Goal: Information Seeking & Learning: Learn about a topic

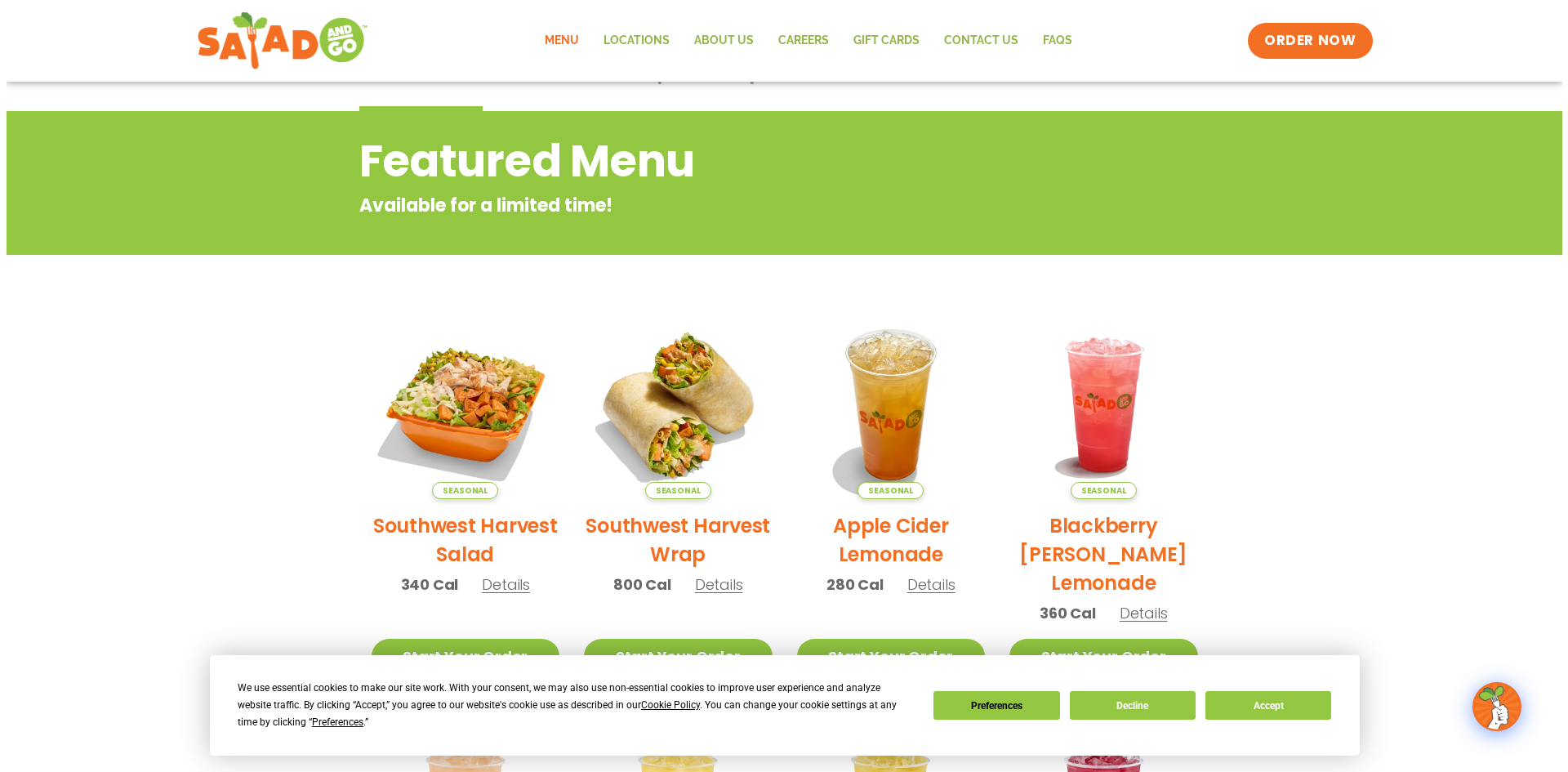
scroll to position [163, 0]
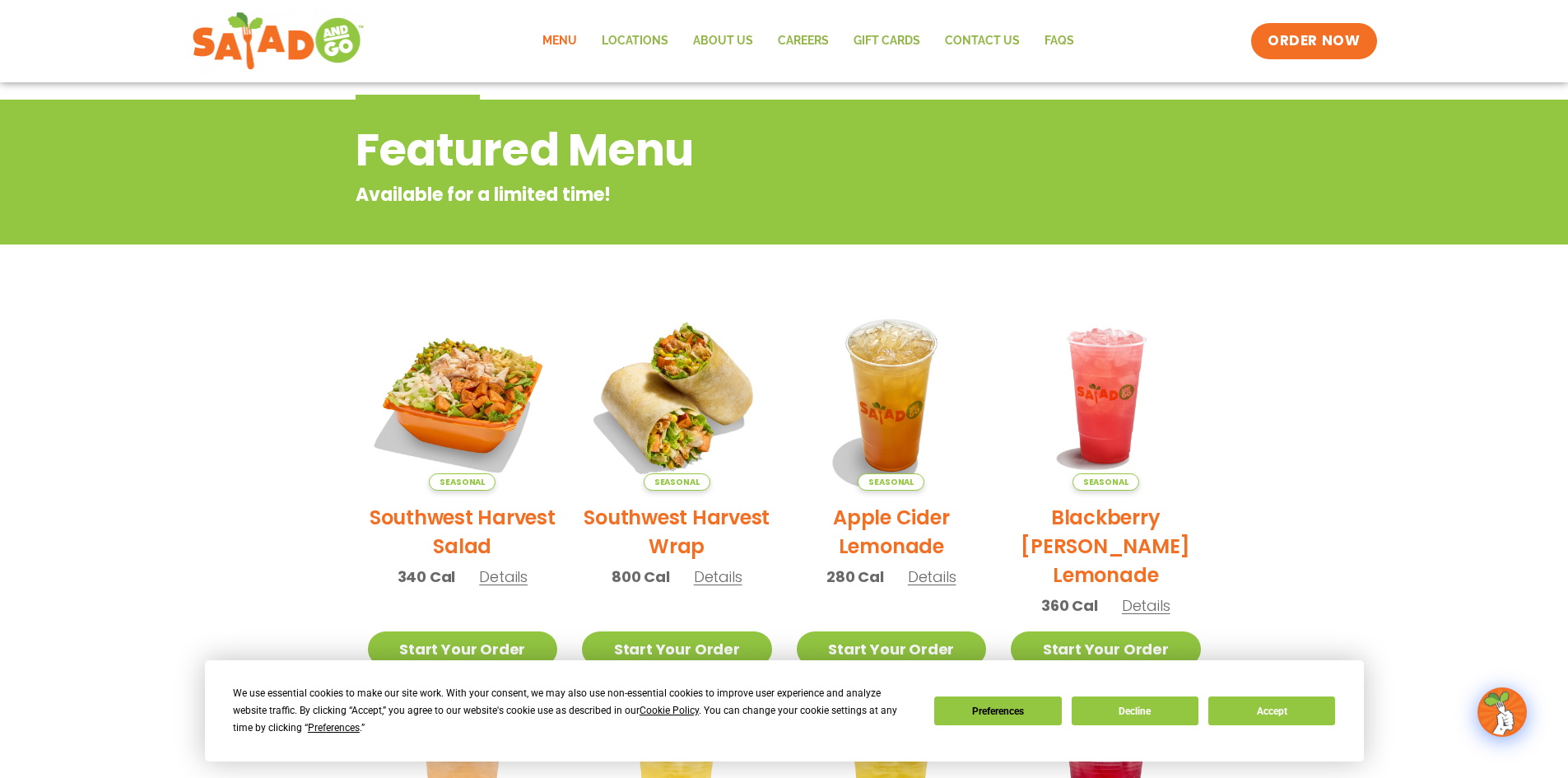
click at [483, 518] on h2 "Southwest Harvest Salad" at bounding box center [463, 531] width 190 height 58
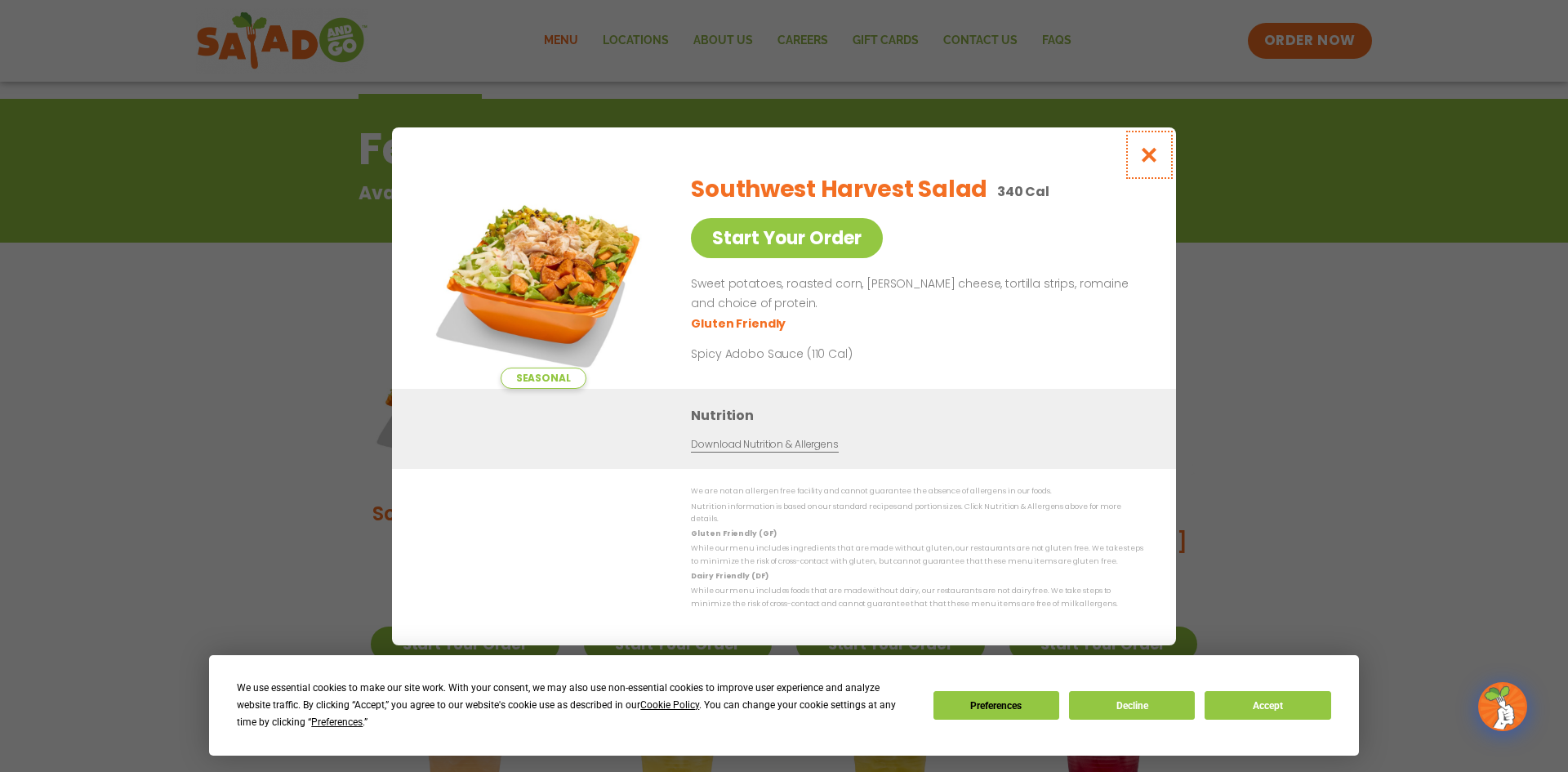
click at [1149, 157] on icon "Close modal" at bounding box center [1149, 154] width 20 height 17
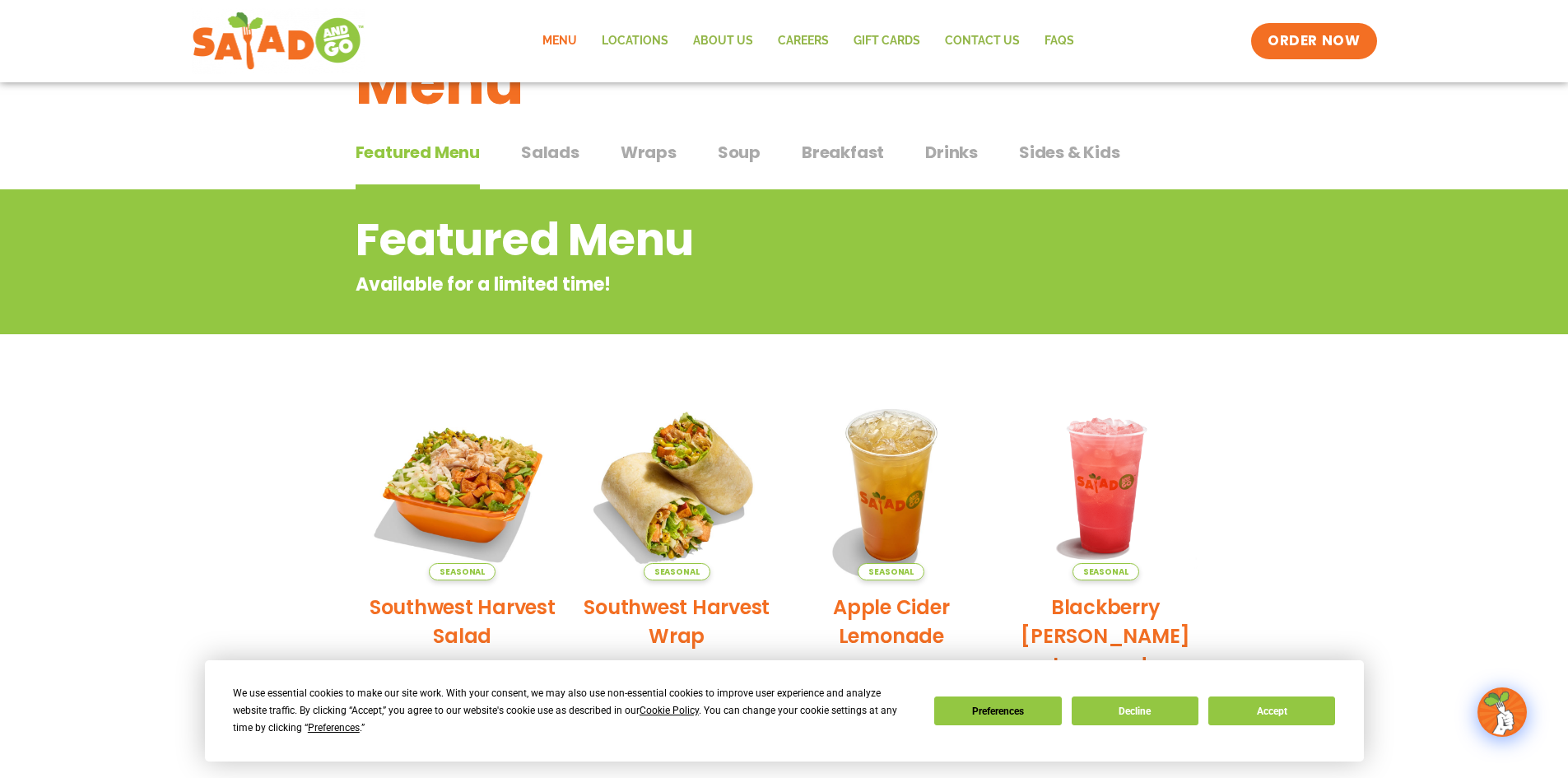
scroll to position [0, 0]
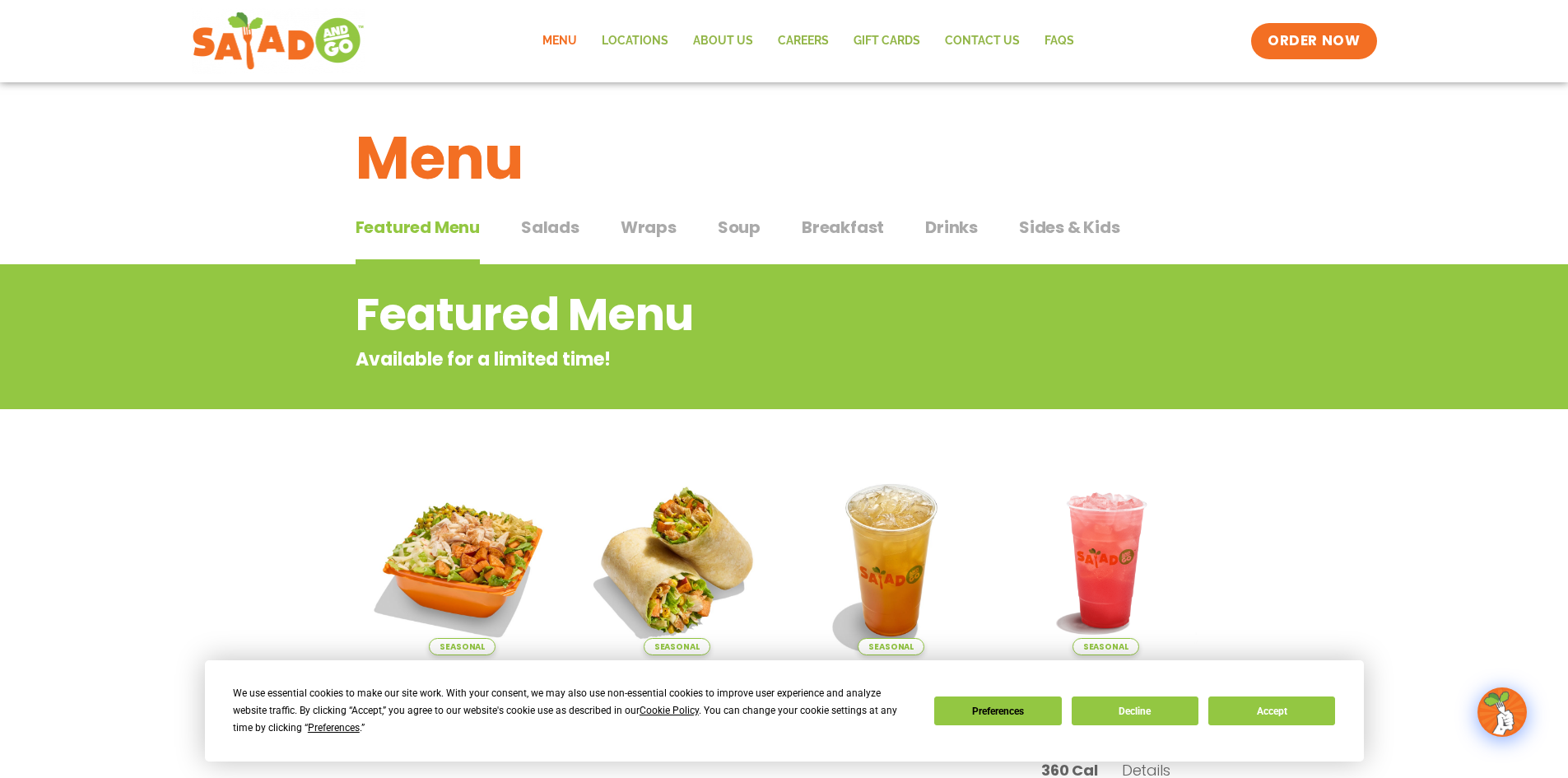
click at [559, 223] on span "Salads" at bounding box center [550, 227] width 58 height 25
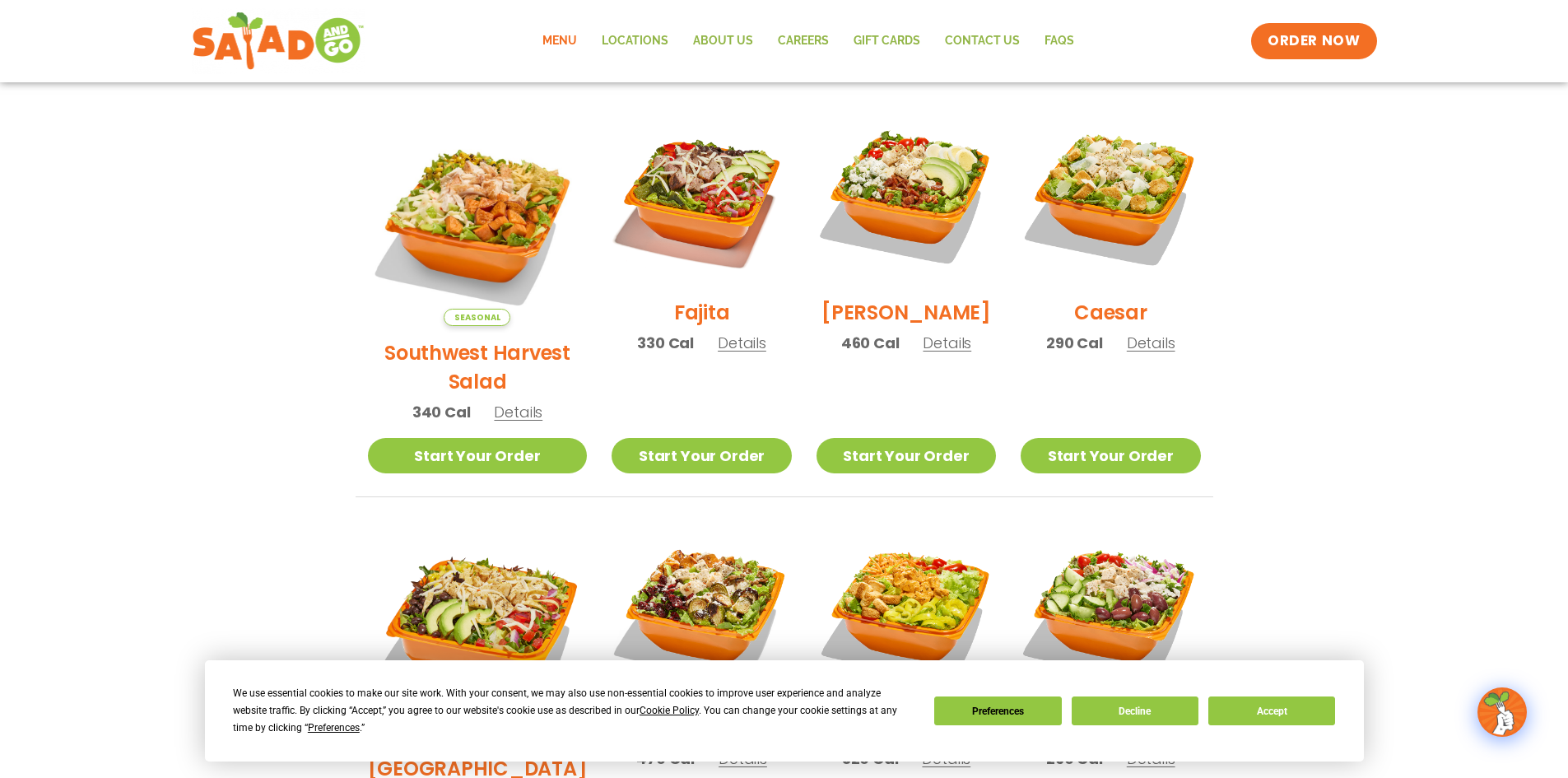
scroll to position [412, 0]
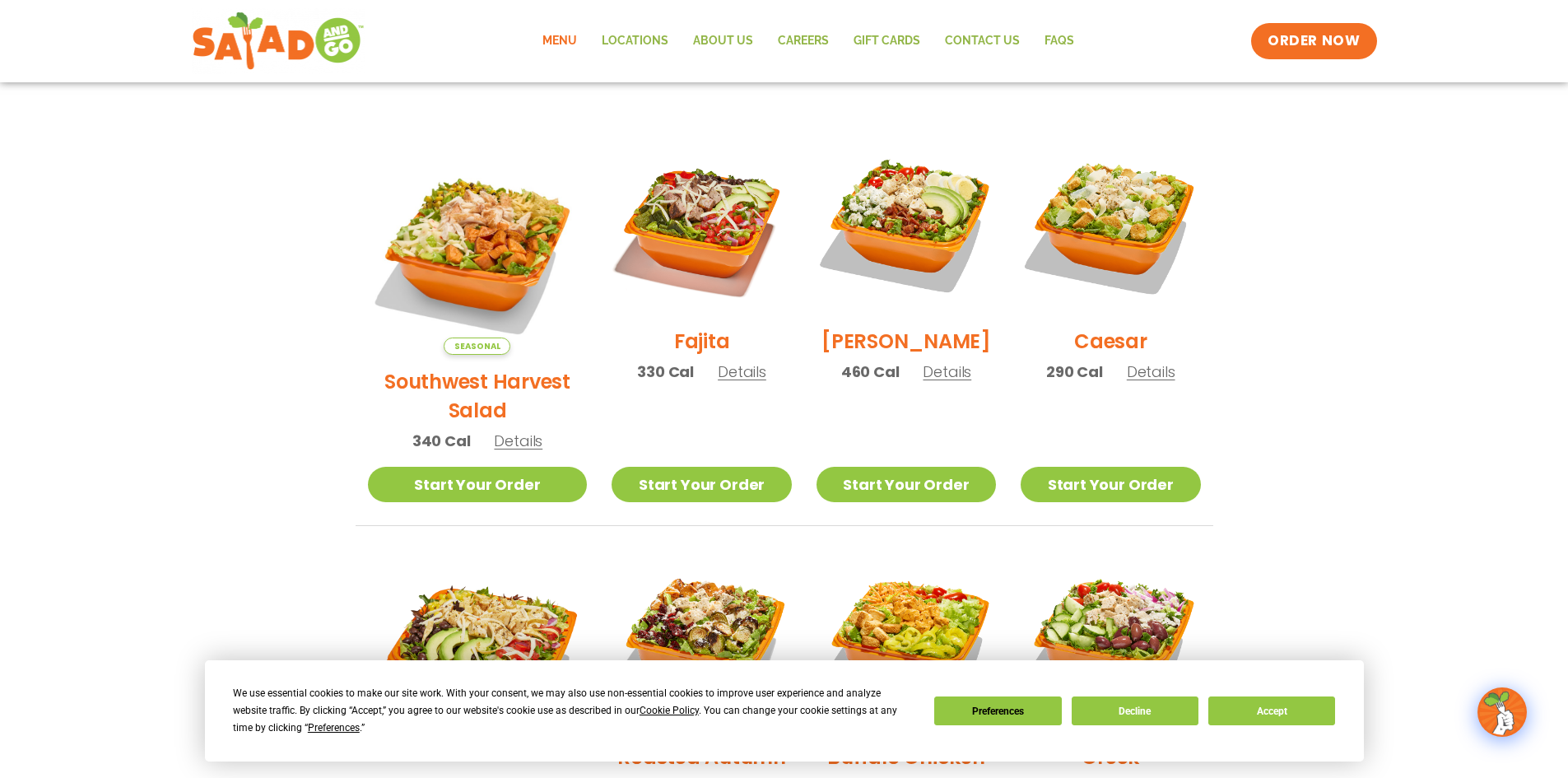
click at [718, 382] on span "Details" at bounding box center [742, 371] width 48 height 21
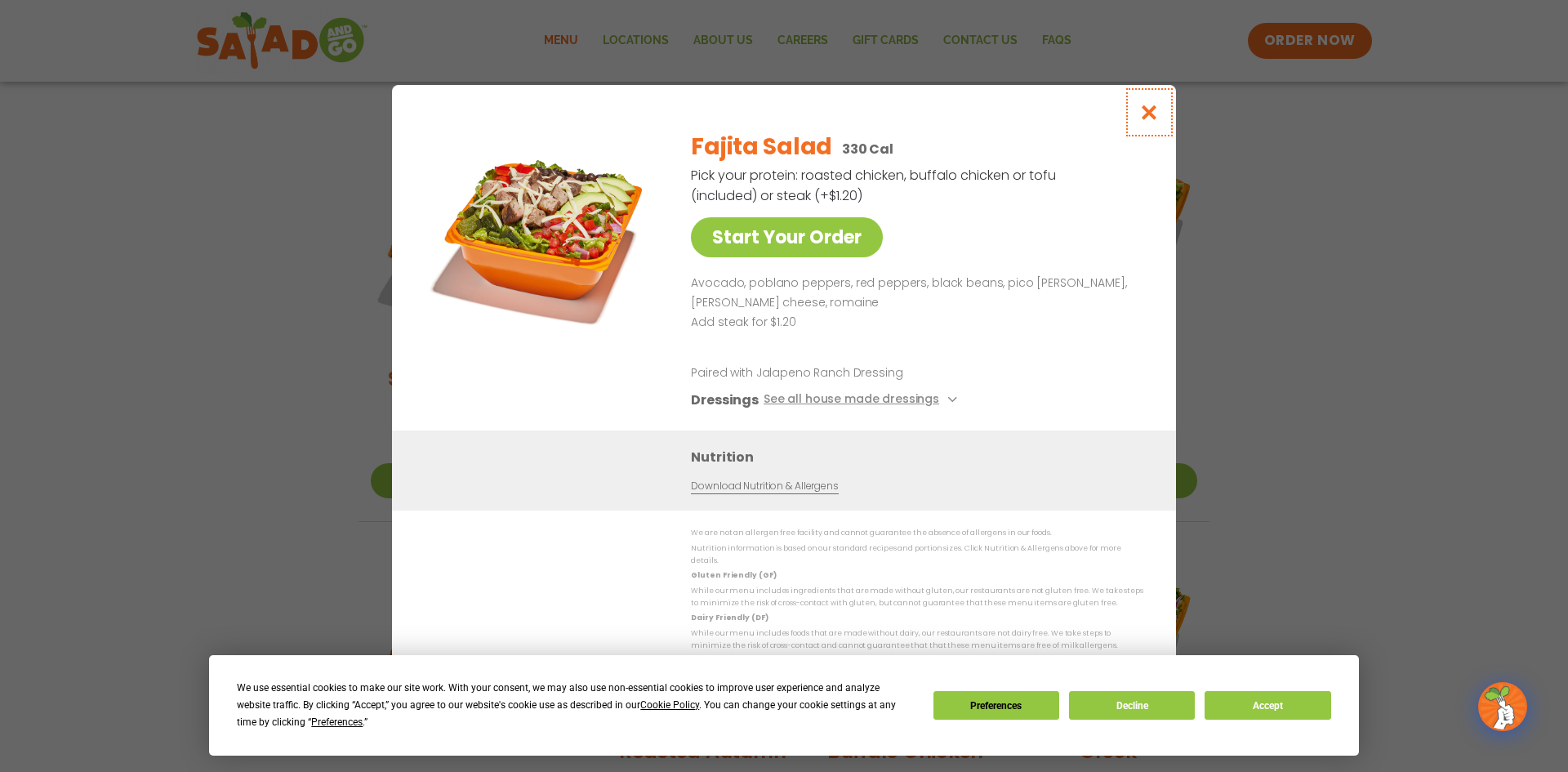
click at [1148, 117] on icon "Close modal" at bounding box center [1149, 113] width 20 height 17
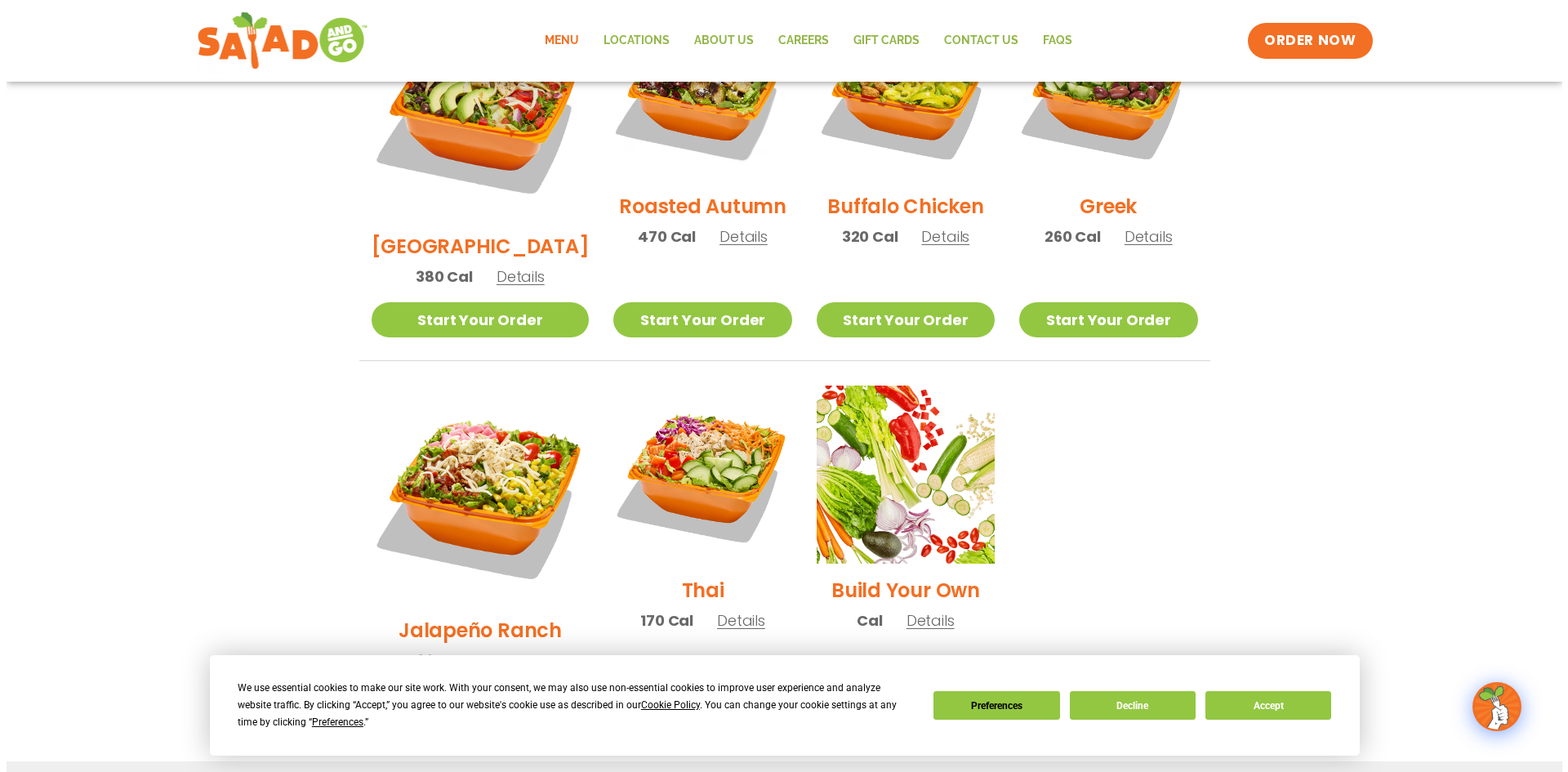
scroll to position [980, 0]
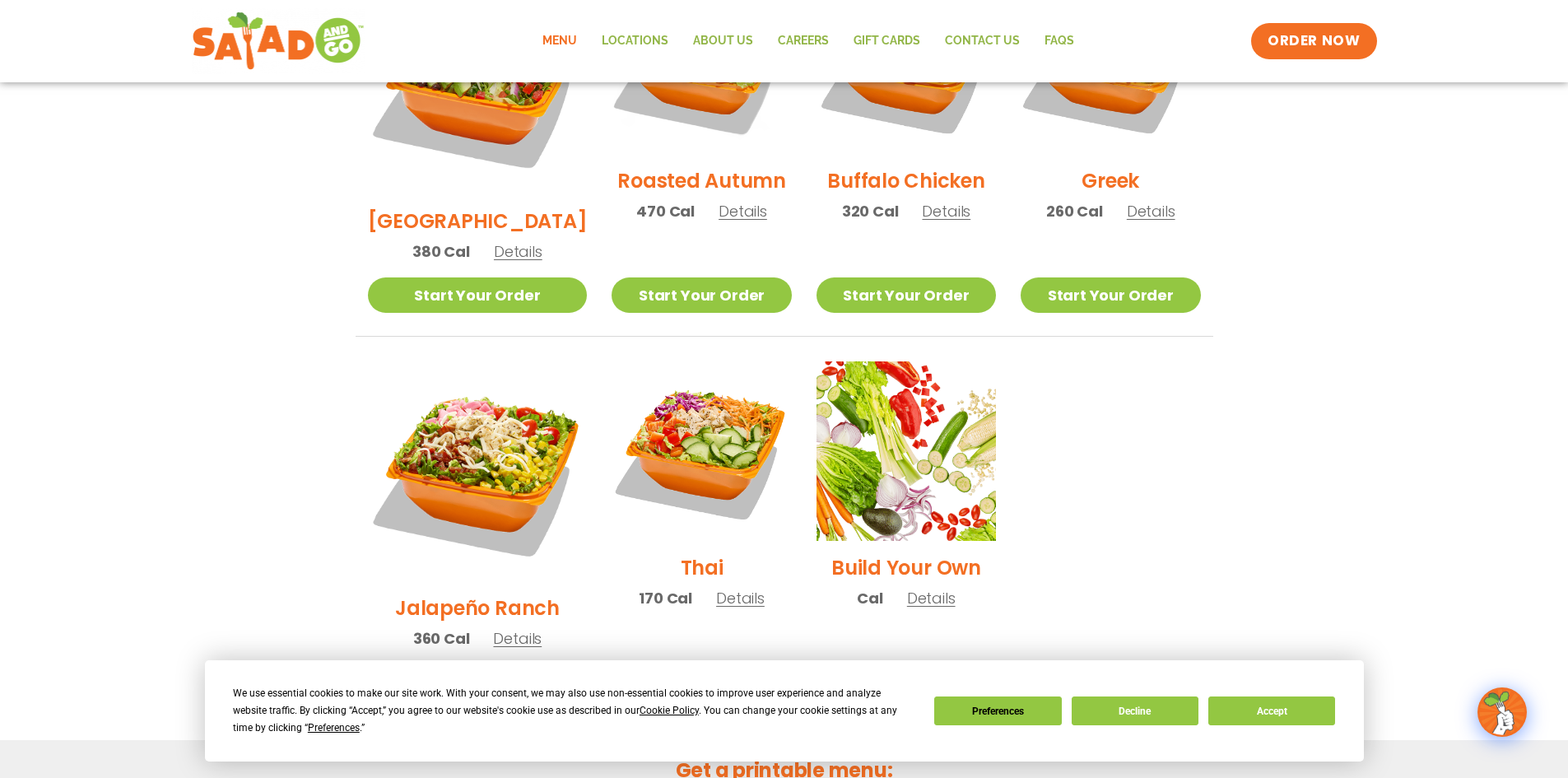
click at [493, 628] on span "Details" at bounding box center [517, 638] width 48 height 21
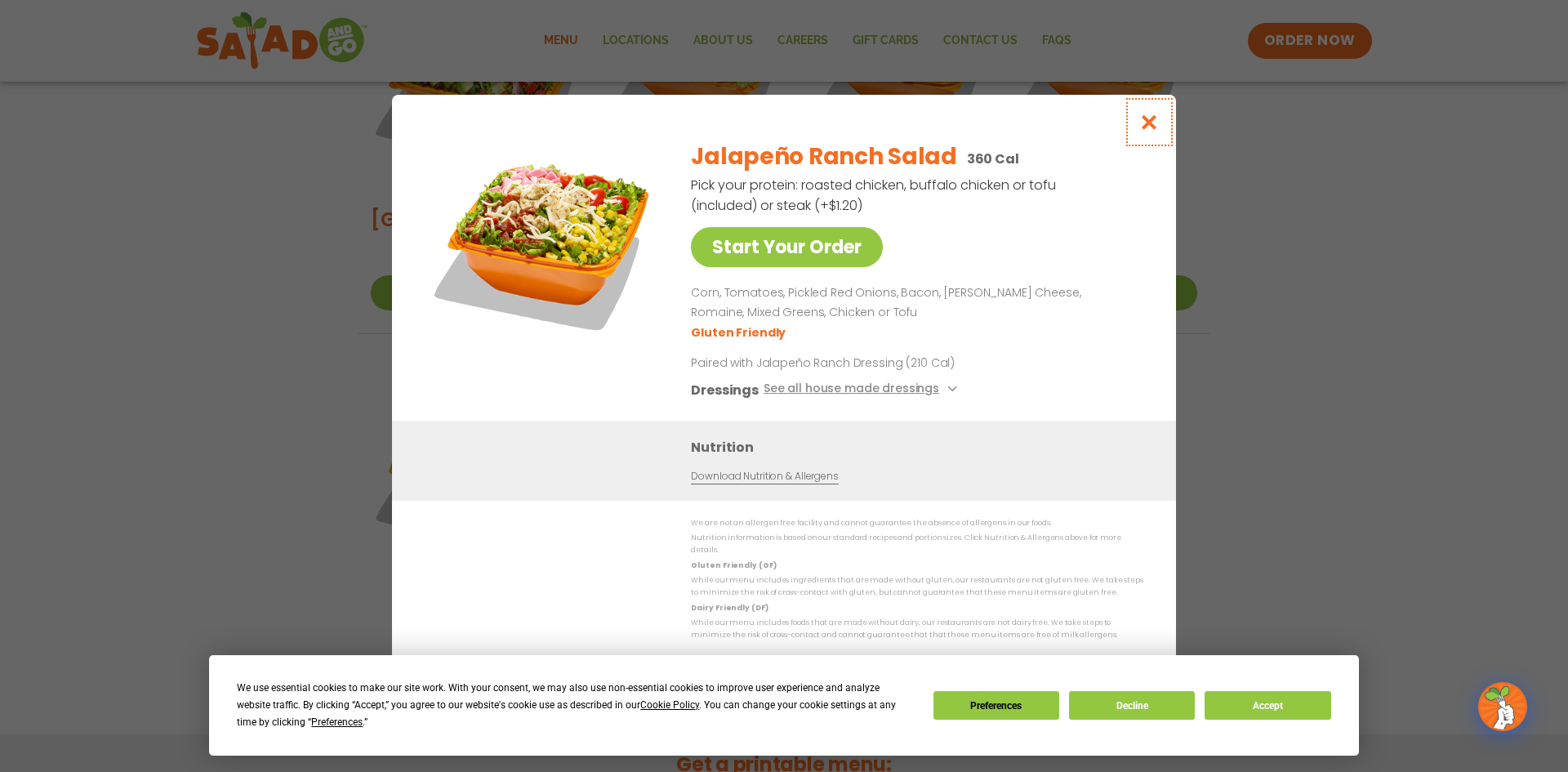
click at [1151, 131] on icon "Close modal" at bounding box center [1149, 122] width 20 height 17
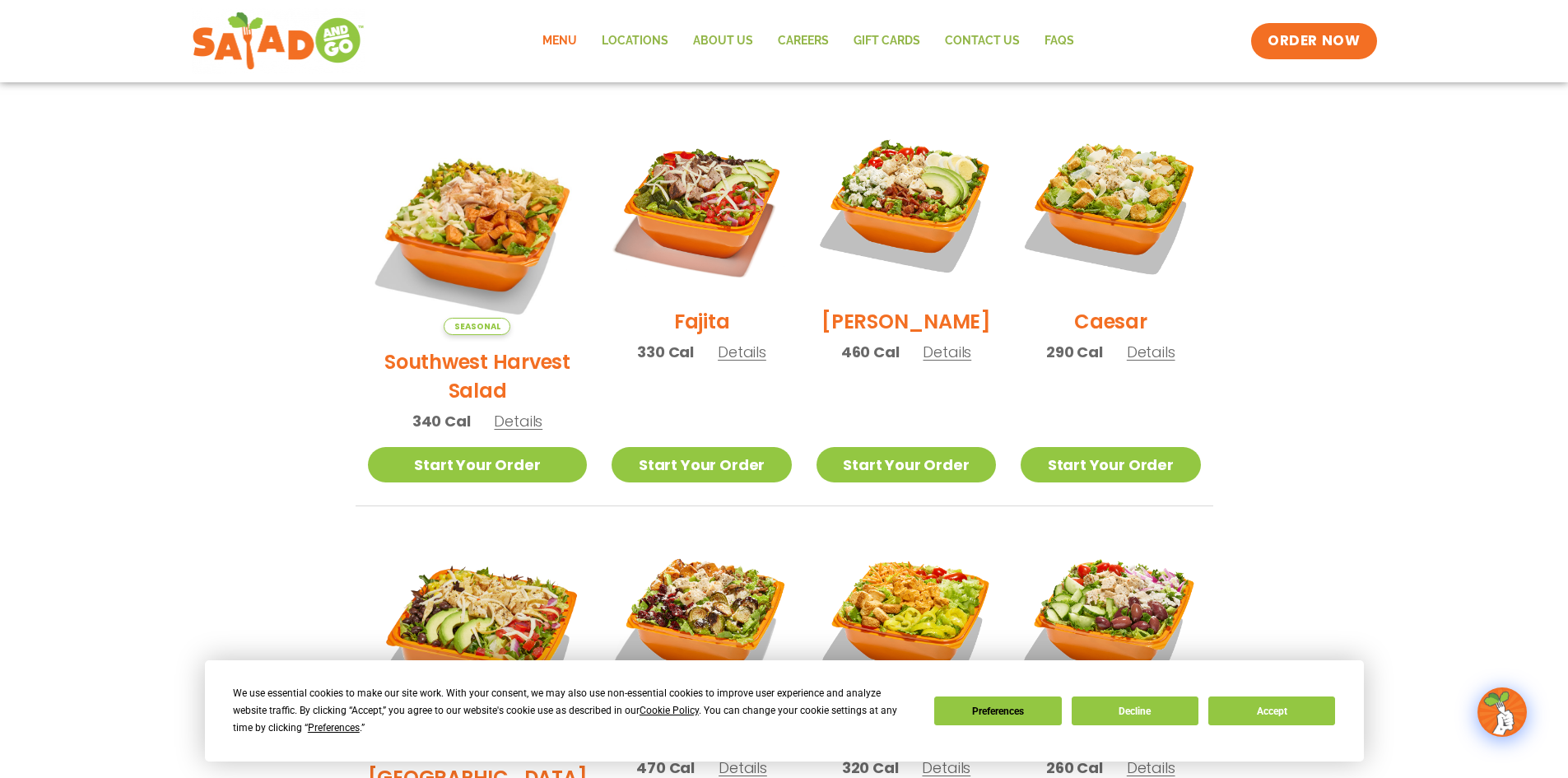
scroll to position [432, 0]
click at [501, 410] on span "Details" at bounding box center [518, 420] width 48 height 21
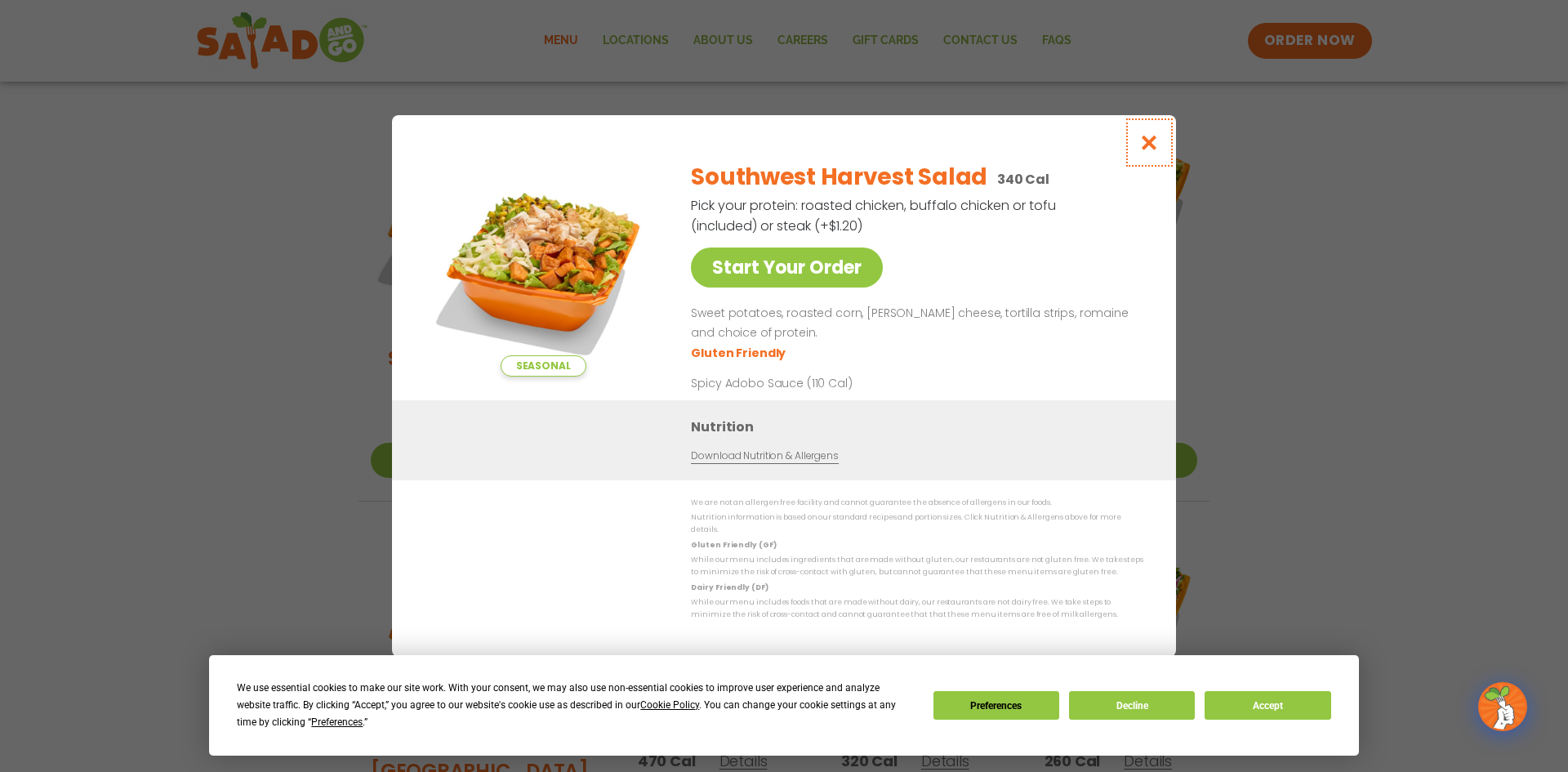
click at [1154, 148] on icon "Close modal" at bounding box center [1149, 142] width 20 height 17
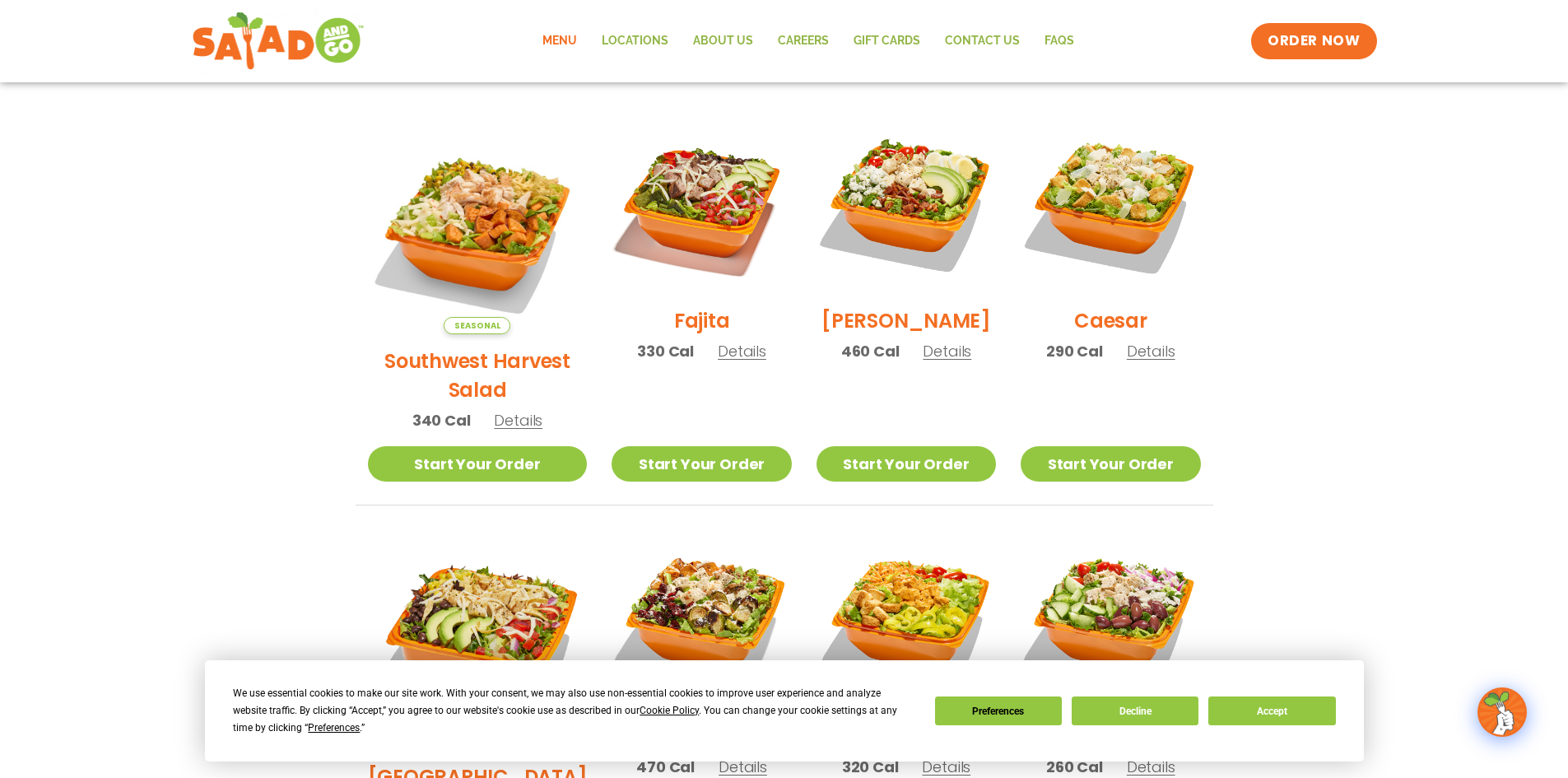
click at [718, 361] on span "Details" at bounding box center [742, 351] width 48 height 21
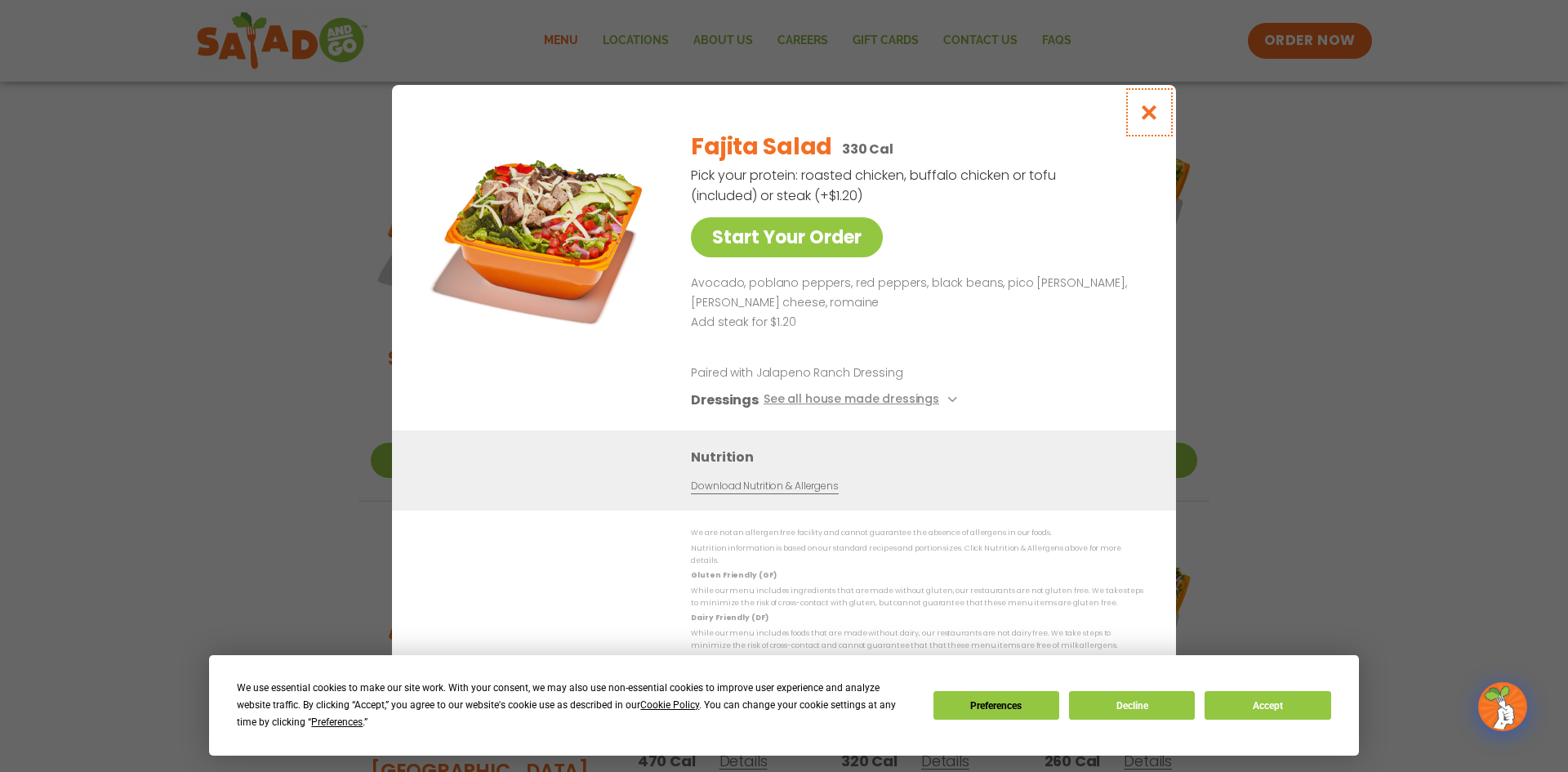
click at [1147, 119] on icon "Close modal" at bounding box center [1149, 113] width 20 height 17
